Goal: Task Accomplishment & Management: Manage account settings

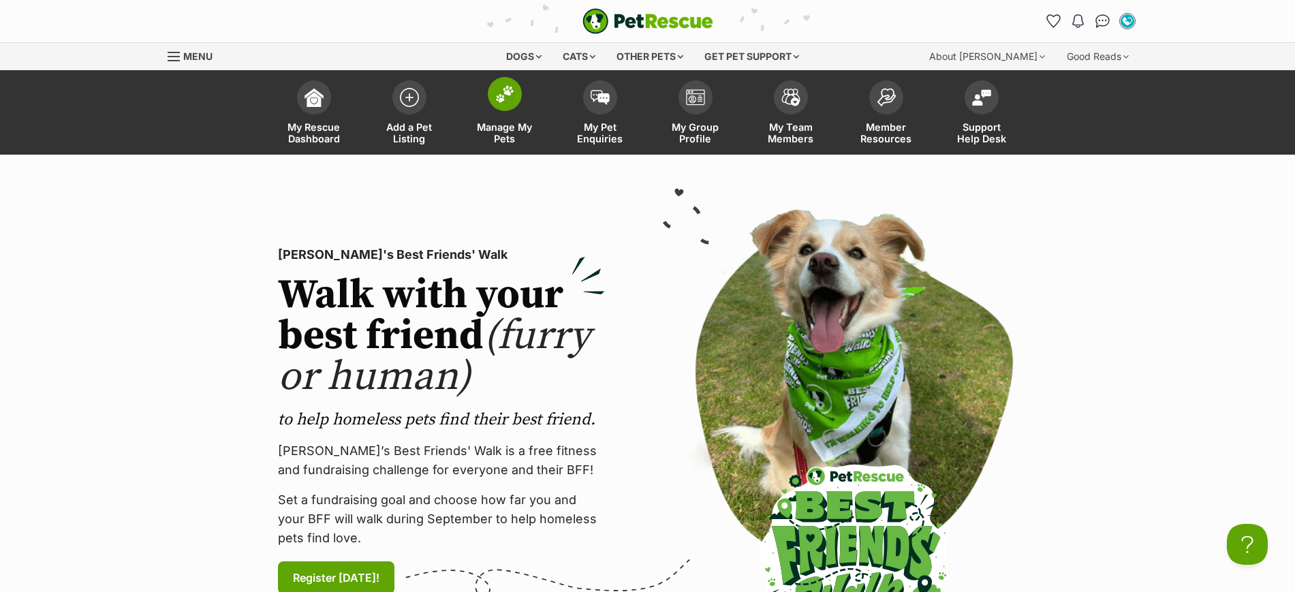
click at [499, 95] on img at bounding box center [504, 94] width 19 height 18
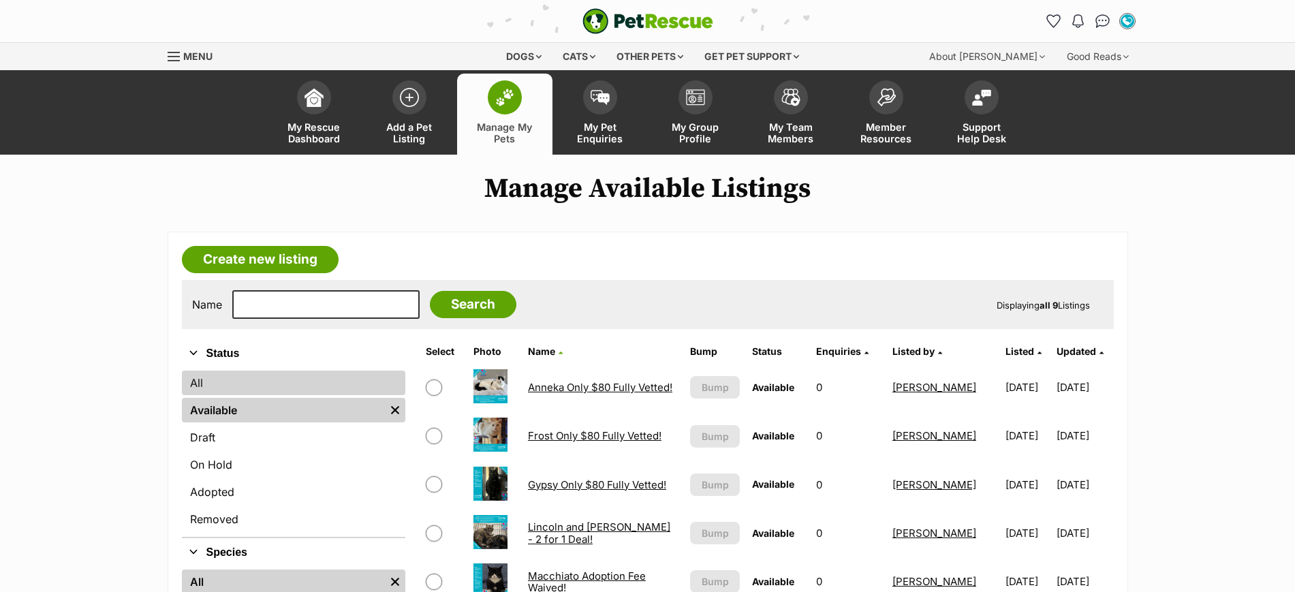
click at [196, 385] on link "All" at bounding box center [293, 383] width 223 height 25
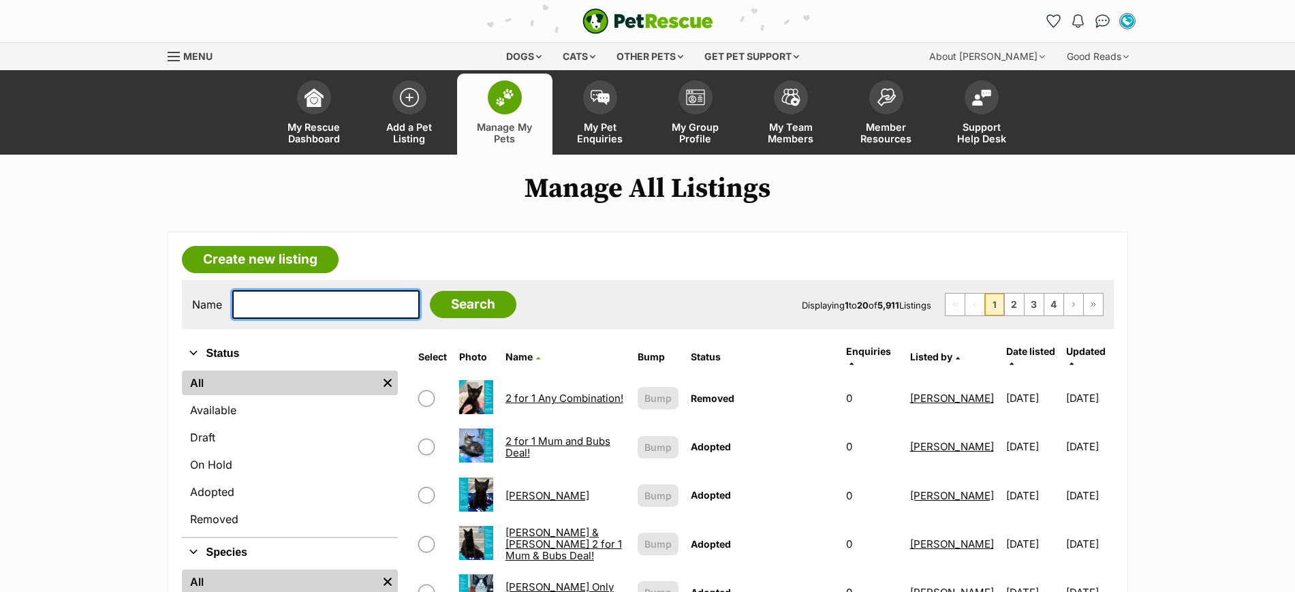
click at [315, 313] on input "text" at bounding box center [325, 304] width 187 height 29
type input "[PERSON_NAME]"
click at [436, 304] on input "Search" at bounding box center [473, 304] width 87 height 27
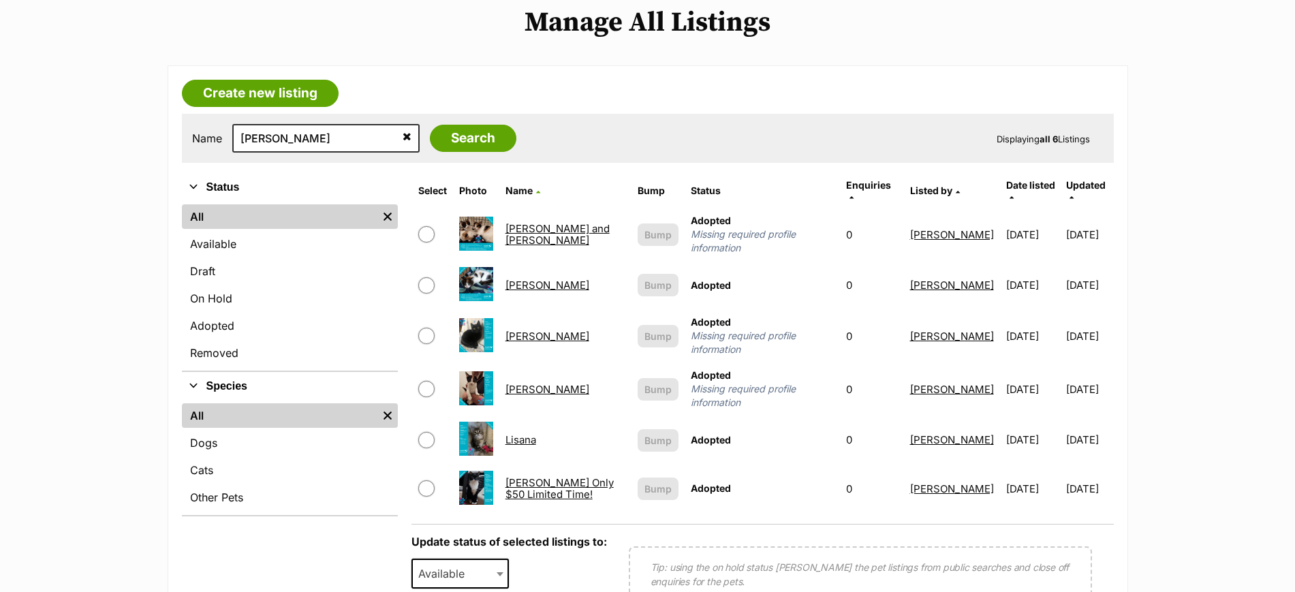
scroll to position [170, 0]
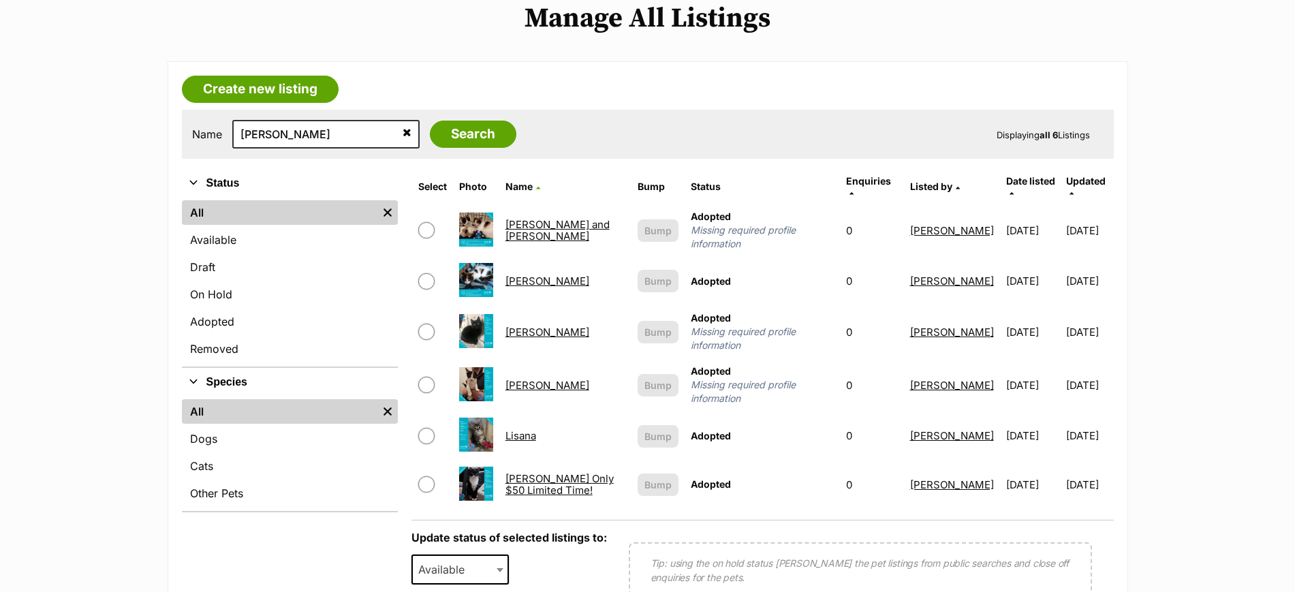
click at [514, 472] on link "[PERSON_NAME] Only $50 Limited Time!" at bounding box center [559, 484] width 108 height 25
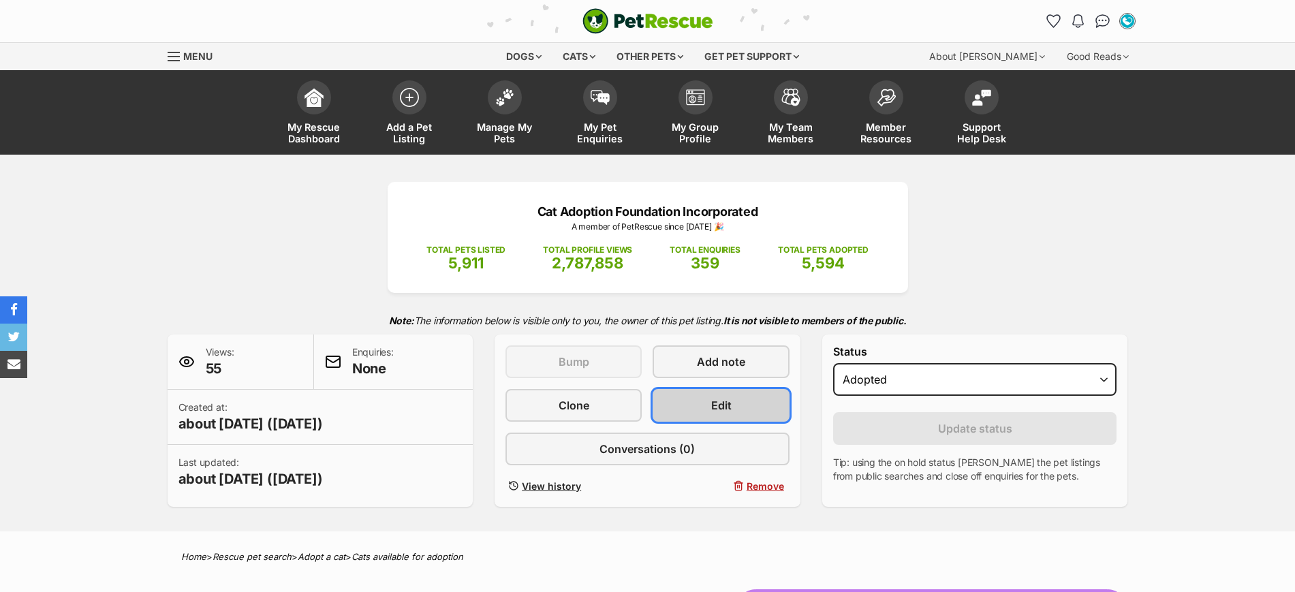
click at [728, 401] on span "Edit" at bounding box center [721, 405] width 20 height 16
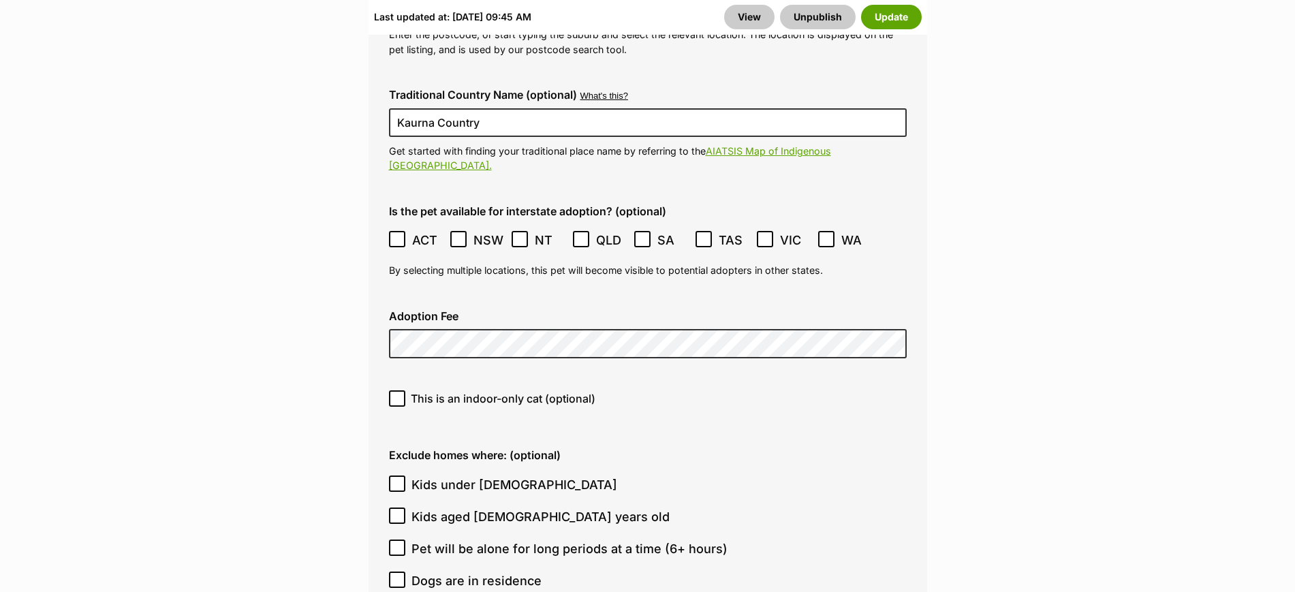
scroll to position [3746, 0]
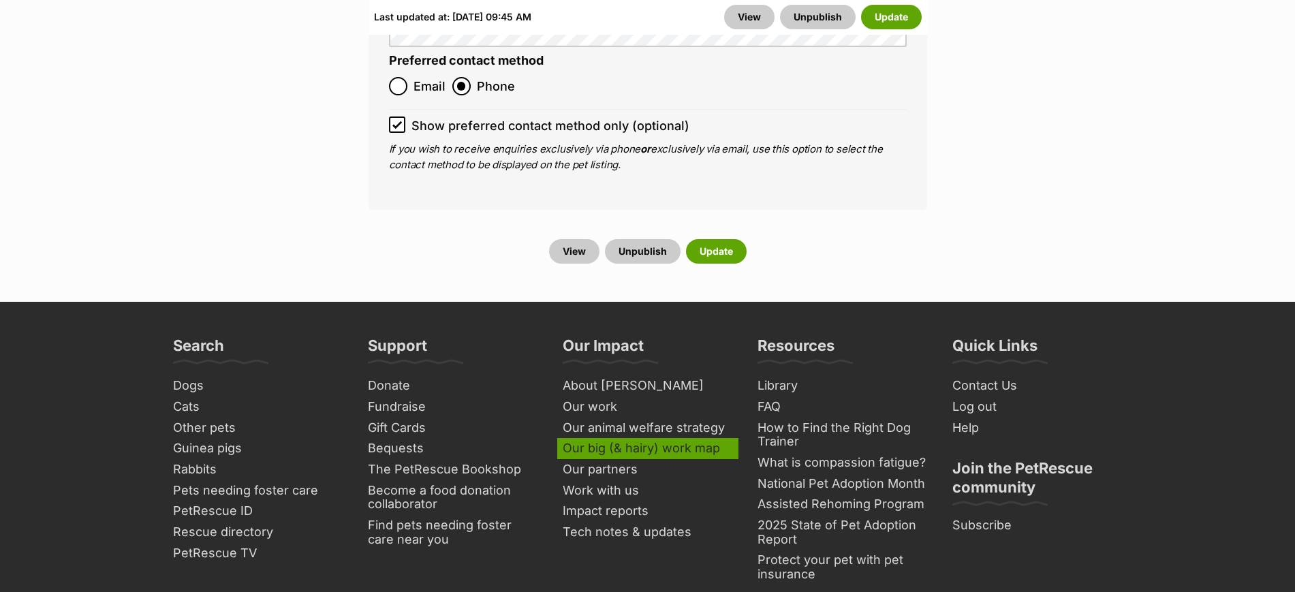
scroll to position [5790, 0]
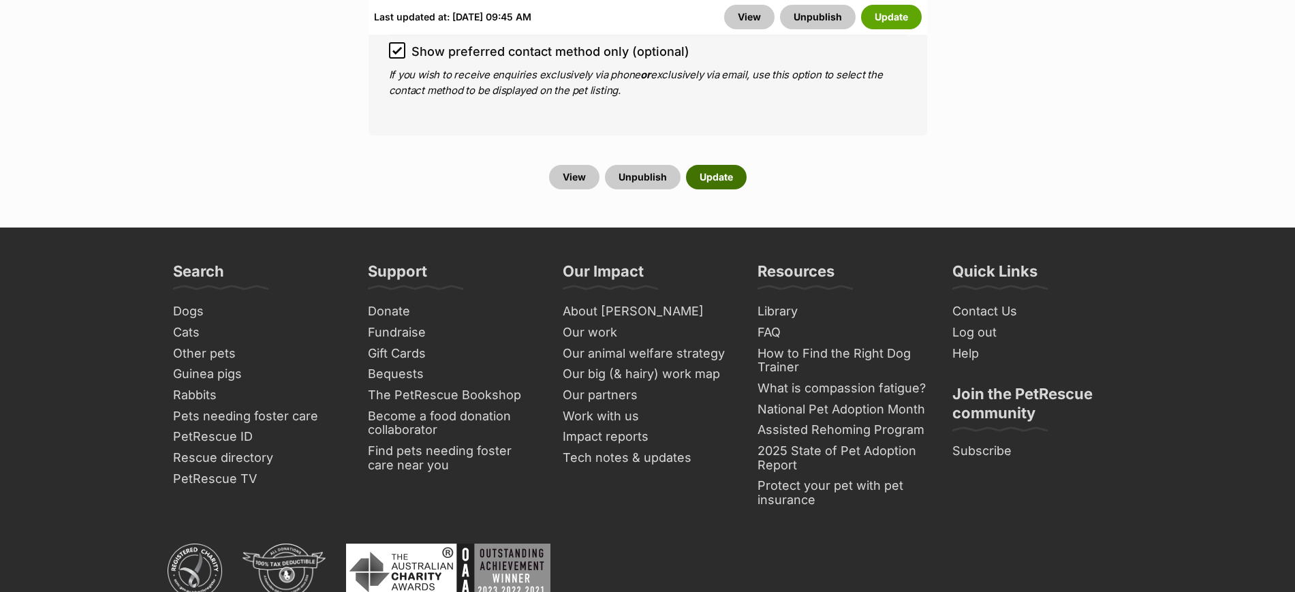
click at [721, 165] on button "Update" at bounding box center [716, 177] width 61 height 25
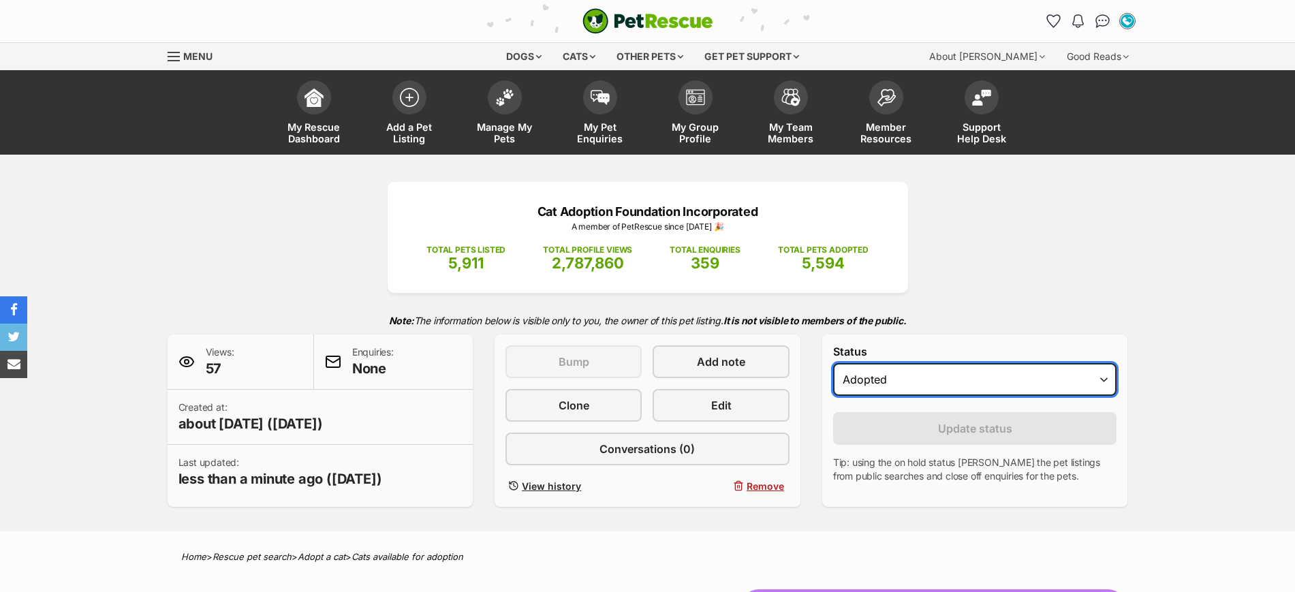
click at [905, 373] on select "Draft Available On hold Adopted" at bounding box center [975, 379] width 284 height 33
select select "active"
click at [833, 363] on select "Draft Available On hold Adopted" at bounding box center [975, 379] width 284 height 33
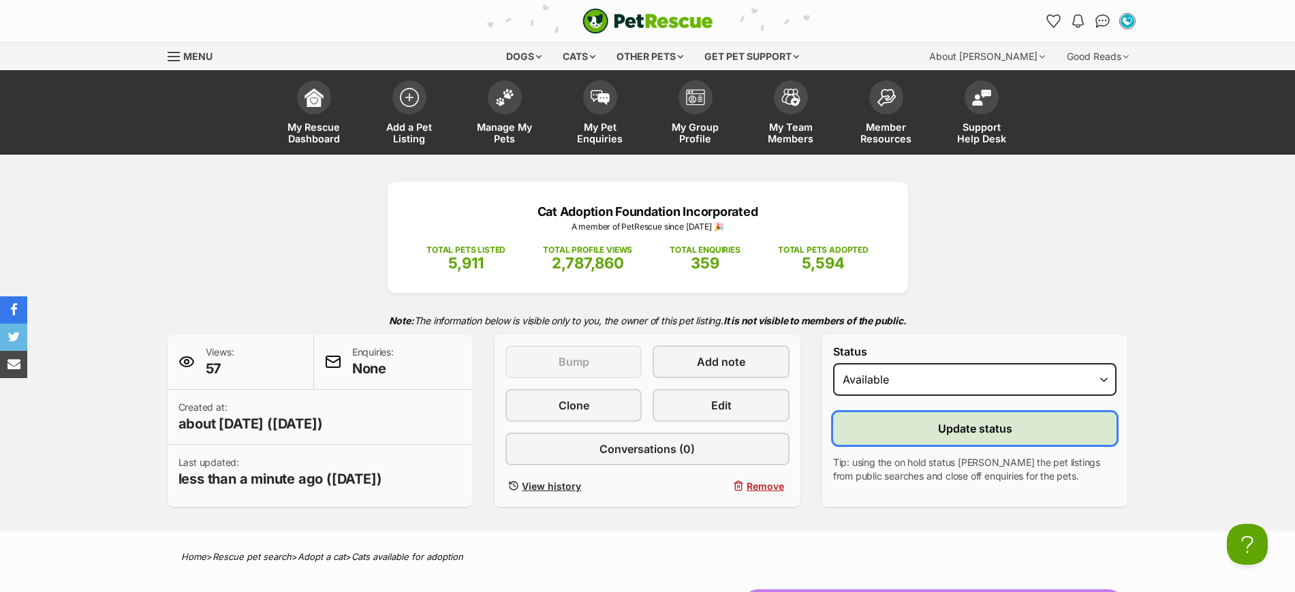
click at [966, 437] on button "Update status" at bounding box center [975, 428] width 284 height 33
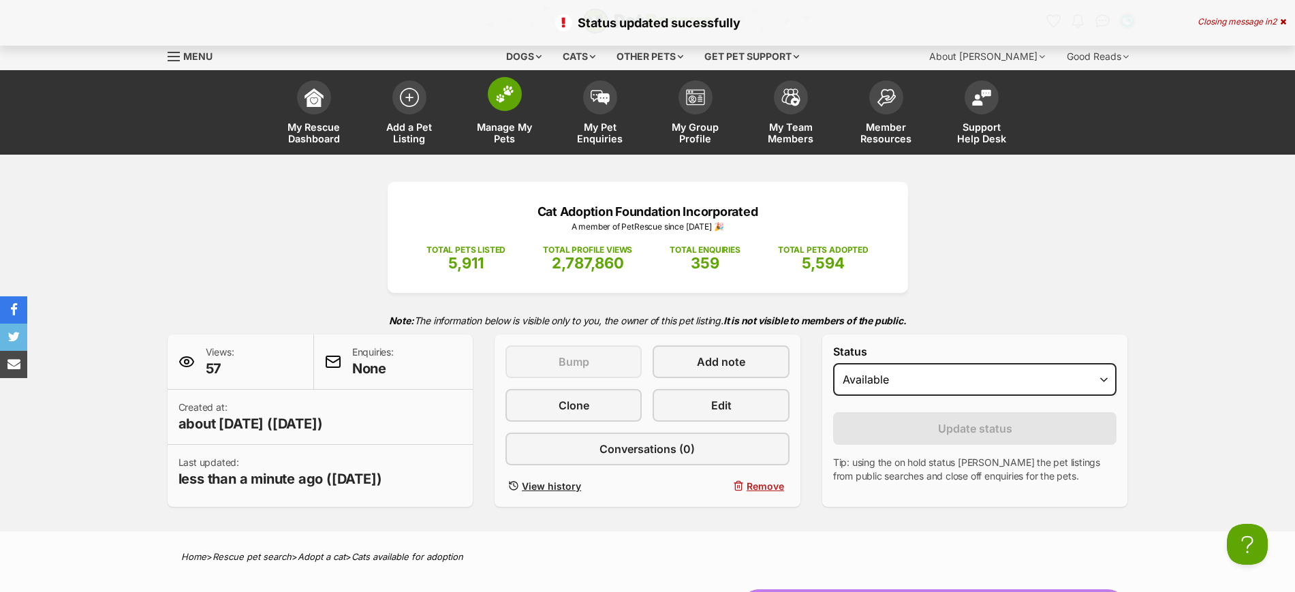
click at [505, 92] on img at bounding box center [504, 94] width 19 height 18
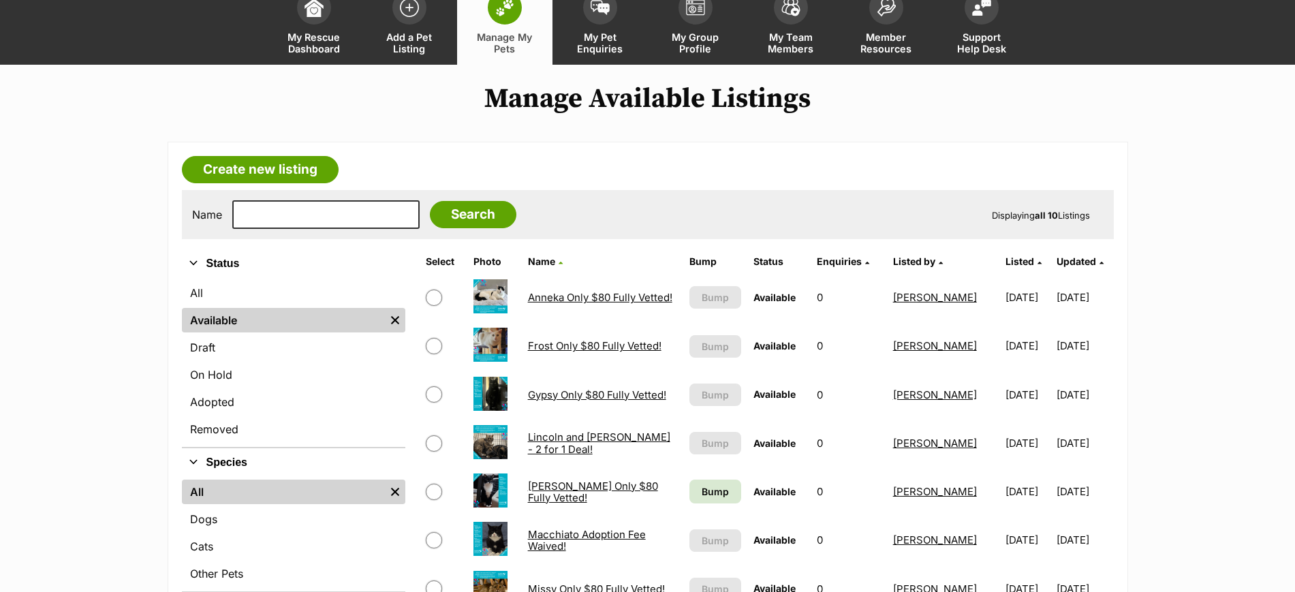
scroll to position [341, 0]
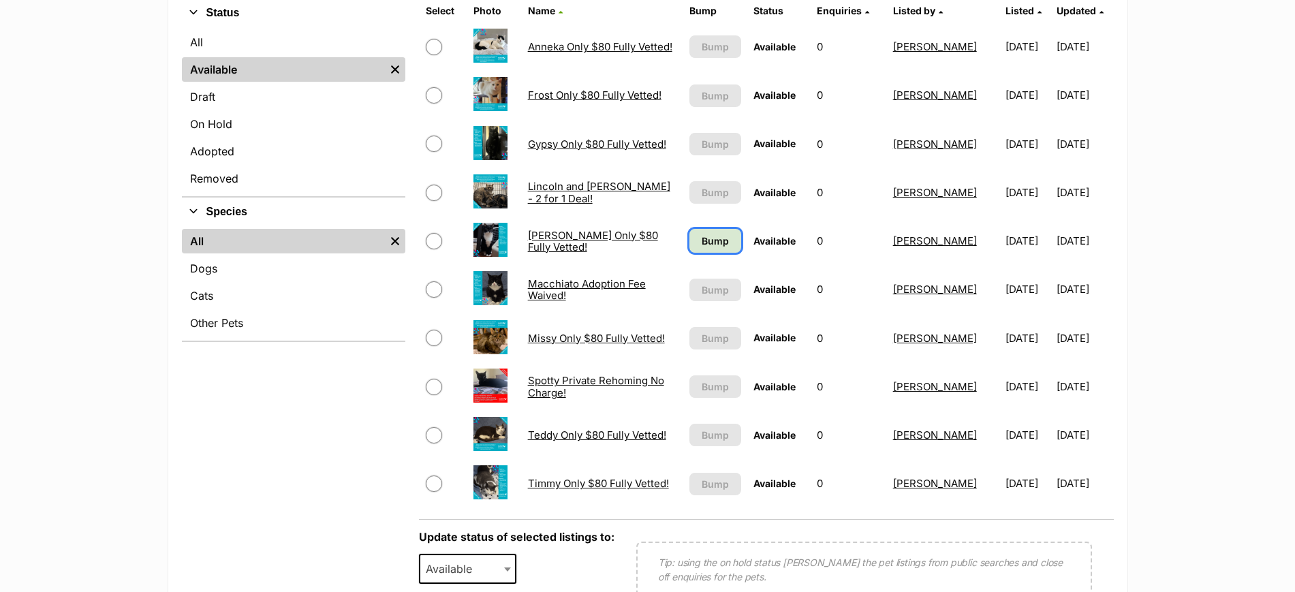
click at [715, 240] on span "Bump" at bounding box center [715, 241] width 27 height 14
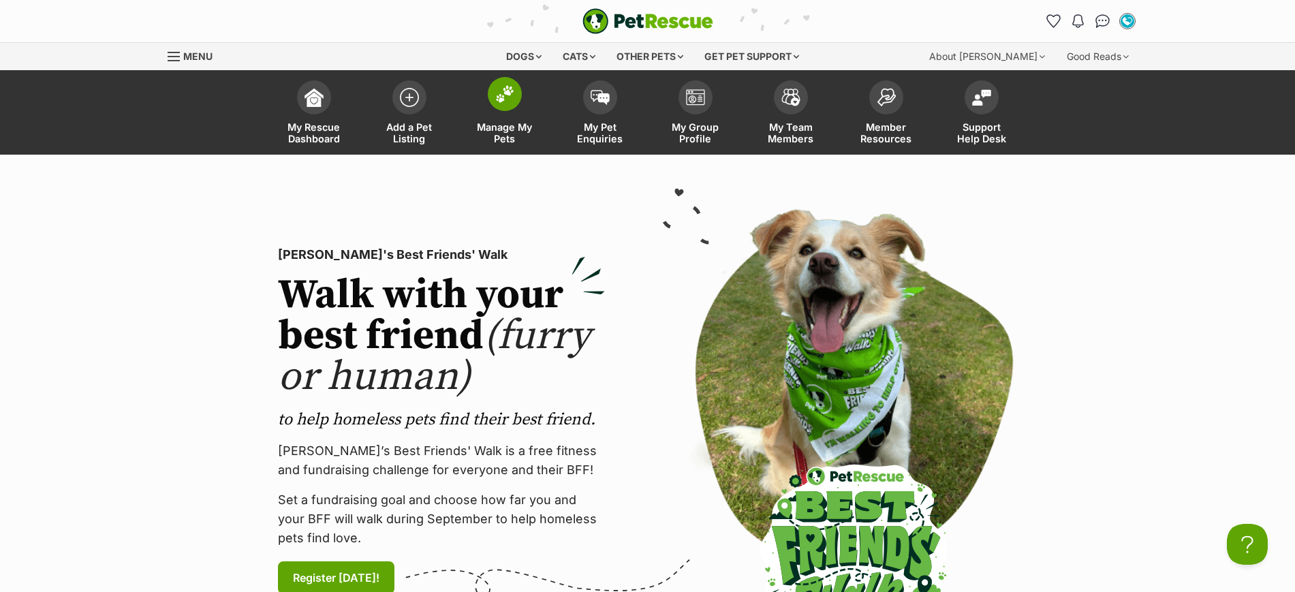
click at [503, 101] on img at bounding box center [504, 94] width 19 height 18
